Goal: Transaction & Acquisition: Subscribe to service/newsletter

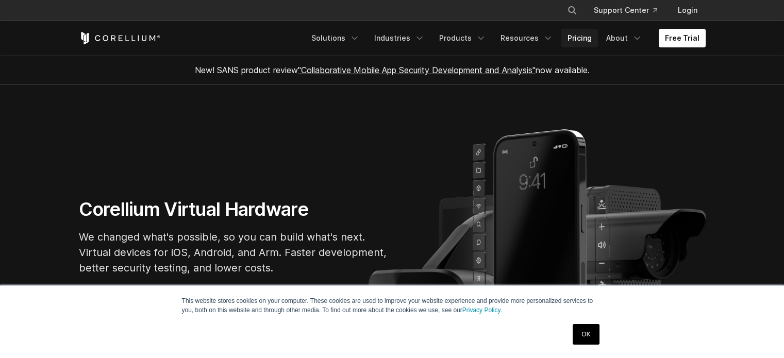
click at [574, 35] on link "Pricing" at bounding box center [579, 38] width 37 height 19
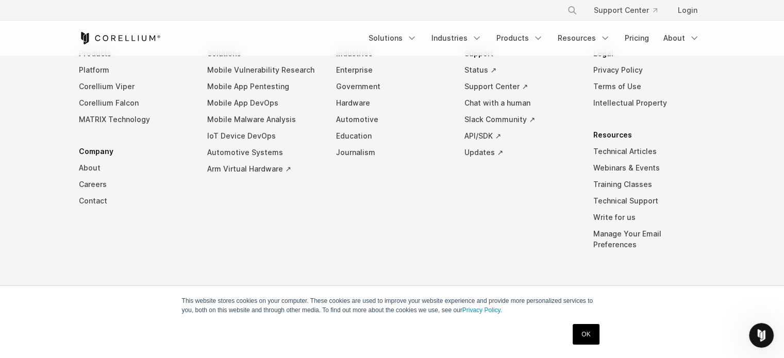
scroll to position [1900, 0]
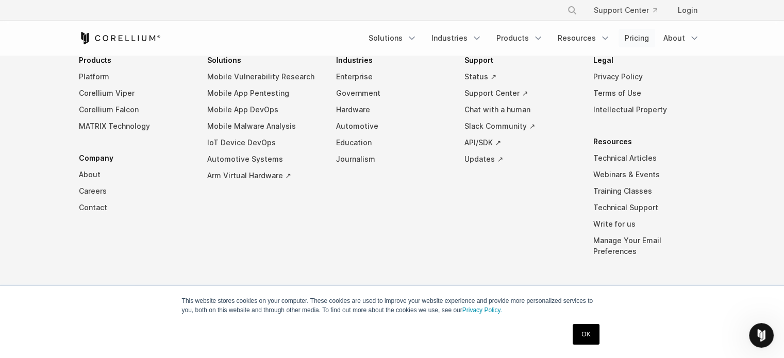
click at [631, 32] on link "Pricing" at bounding box center [636, 38] width 37 height 19
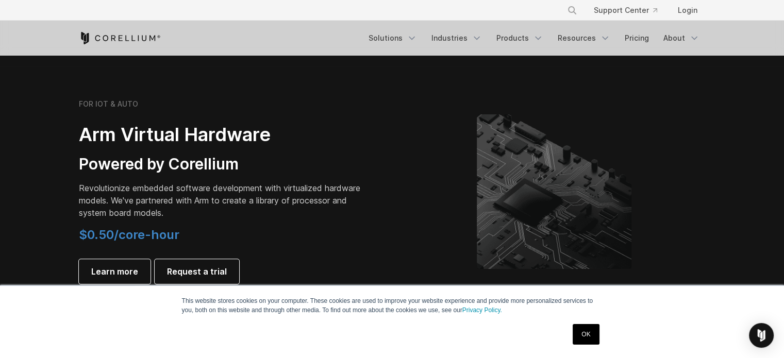
scroll to position [1391, 0]
